Goal: Navigation & Orientation: Find specific page/section

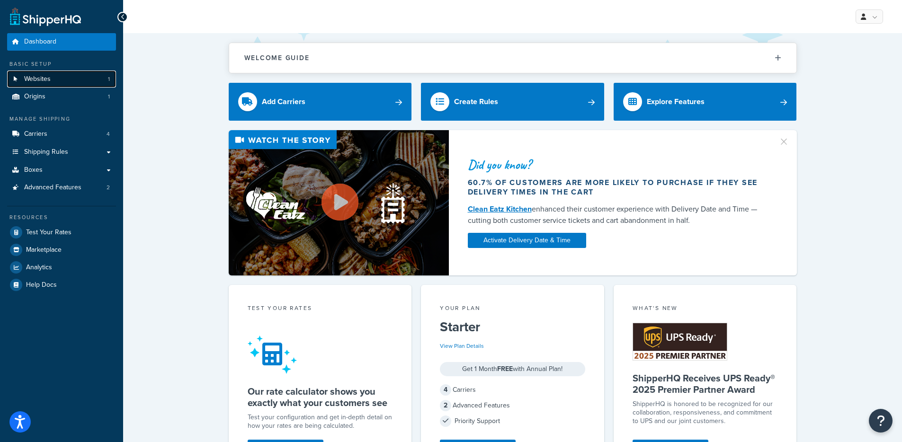
click at [79, 86] on link "Websites 1" at bounding box center [61, 80] width 109 height 18
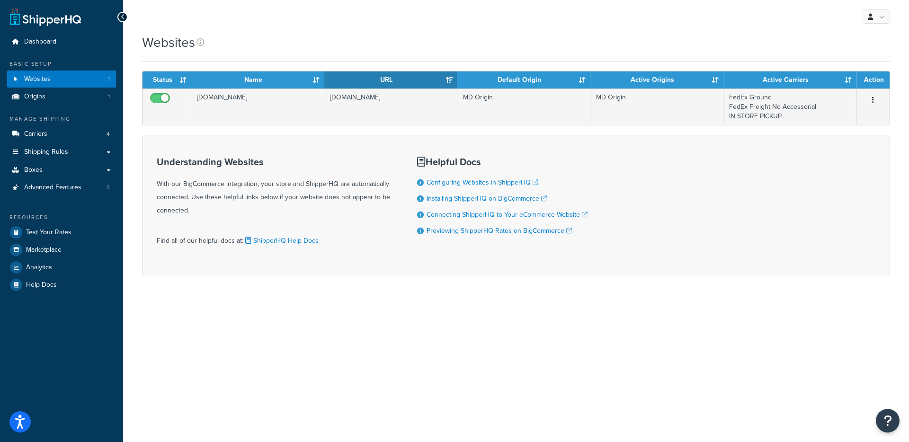
click at [299, 168] on div "Understanding Websites With our BigCommerce integration, your store and Shipper…" at bounding box center [275, 187] width 237 height 61
click at [70, 82] on link "Websites 1" at bounding box center [61, 80] width 109 height 18
